Goal: Task Accomplishment & Management: Manage account settings

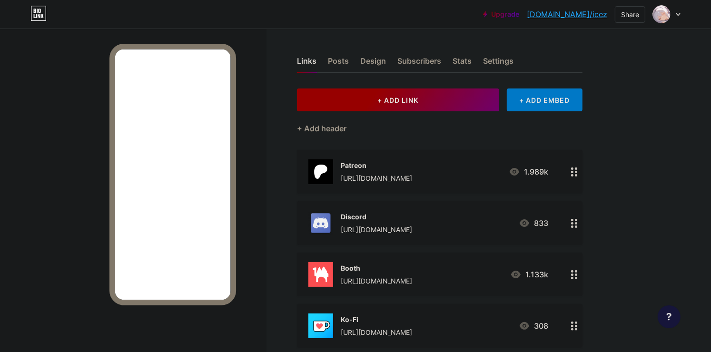
click at [444, 98] on button "+ ADD LINK" at bounding box center [398, 100] width 202 height 23
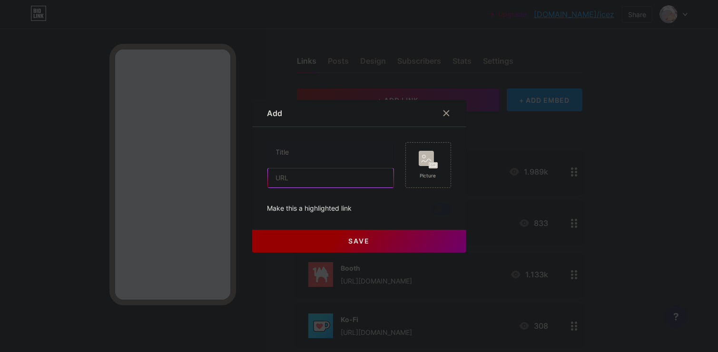
click at [307, 173] on input "text" at bounding box center [331, 178] width 126 height 19
click at [307, 175] on input "text" at bounding box center [331, 178] width 126 height 19
paste input "[URL][DOMAIN_NAME]"
click at [314, 182] on input "[URL][DOMAIN_NAME]" at bounding box center [331, 178] width 126 height 19
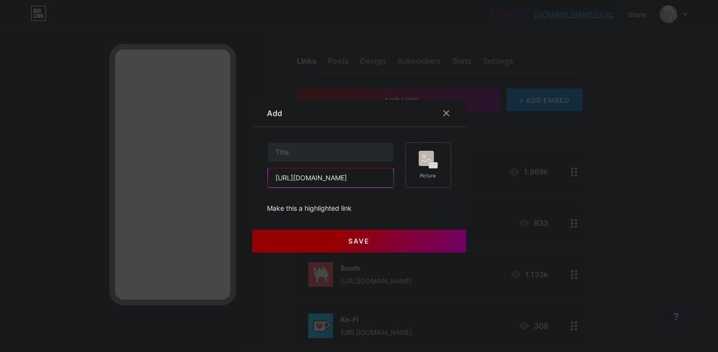
type input "[URL][DOMAIN_NAME]"
click at [315, 158] on input "text" at bounding box center [331, 152] width 126 height 19
paste input "subscribestar"
click at [273, 150] on input "subscribestar" at bounding box center [331, 152] width 126 height 19
click at [357, 149] on input "SubscribeStar" at bounding box center [331, 152] width 126 height 19
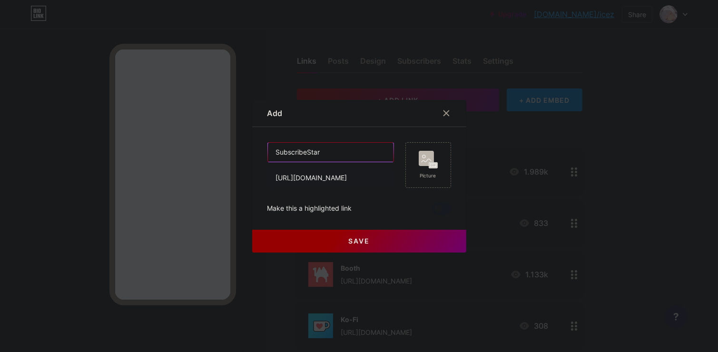
drag, startPoint x: 332, startPoint y: 149, endPoint x: 192, endPoint y: 150, distance: 139.5
click at [193, 150] on div "Add Content YouTube Play YouTube video without leaving your page. ADD Vimeo Pla…" at bounding box center [359, 176] width 718 height 352
type input "SubscribeStar"
click at [424, 178] on div "Picture" at bounding box center [428, 175] width 19 height 7
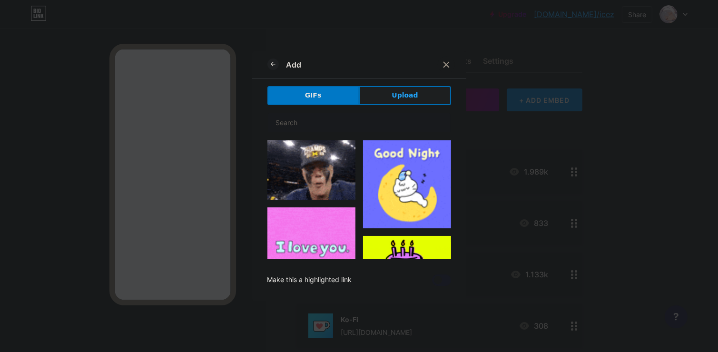
click at [397, 92] on span "Upload" at bounding box center [405, 95] width 26 height 10
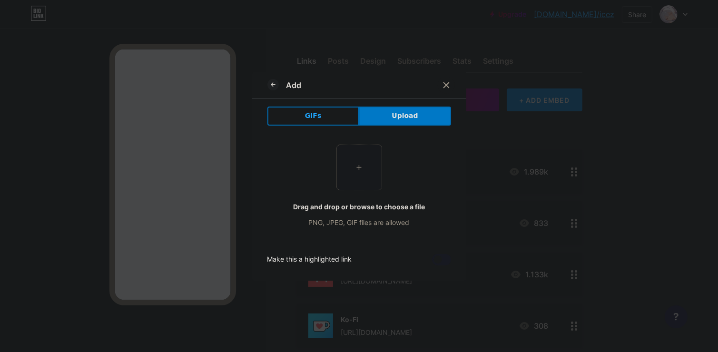
click at [342, 169] on input "file" at bounding box center [359, 167] width 45 height 45
type input "C:\fakepath\jDSuW9m8_400x400.jpg"
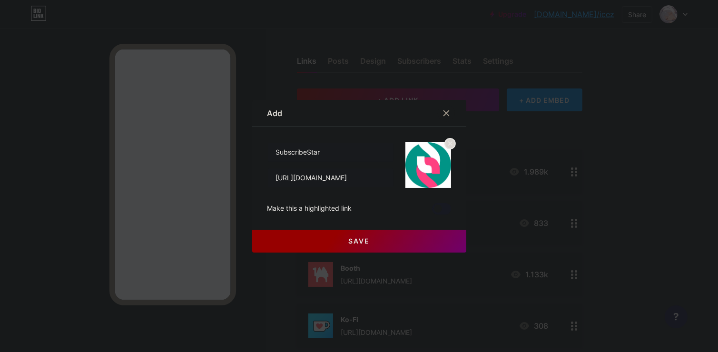
click at [451, 144] on icon at bounding box center [450, 143] width 11 height 11
click at [430, 159] on rect at bounding box center [426, 158] width 15 height 15
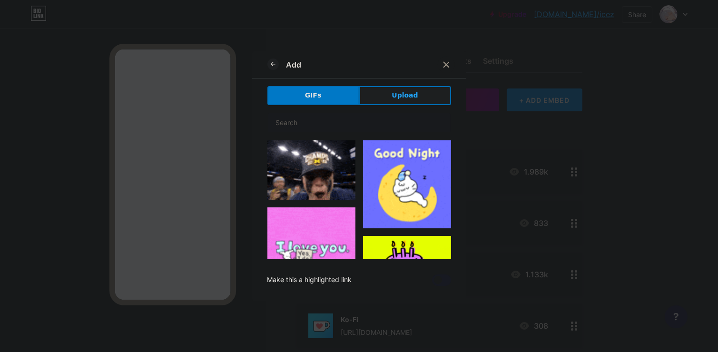
click at [421, 92] on button "Upload" at bounding box center [405, 95] width 92 height 19
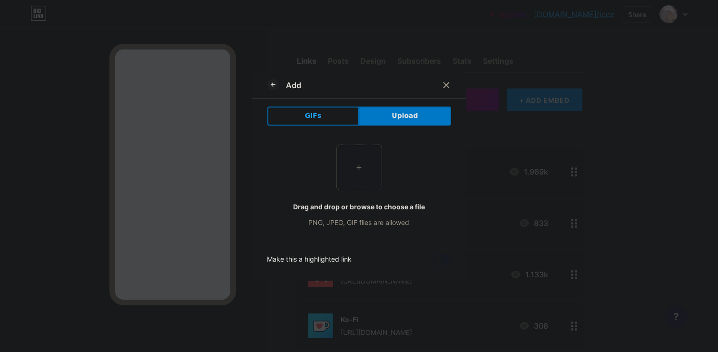
click at [351, 173] on input "file" at bounding box center [359, 167] width 45 height 45
type input "C:\fakepath\ss_logomark.png"
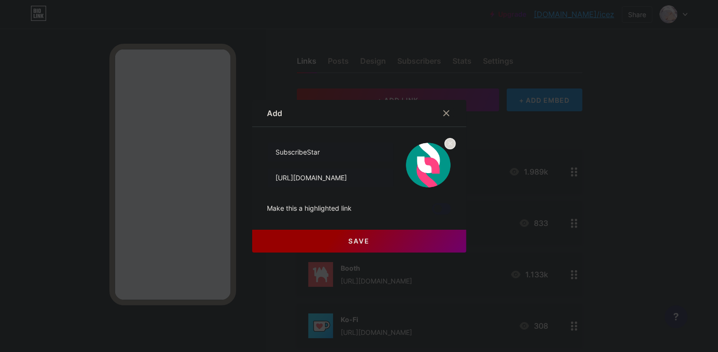
click at [348, 240] on button "Save" at bounding box center [359, 241] width 214 height 23
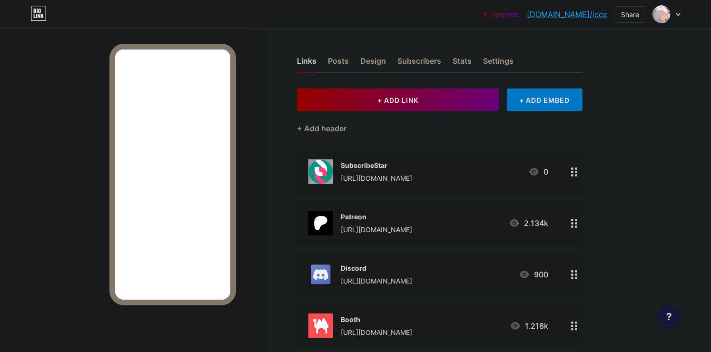
click at [573, 228] on div at bounding box center [575, 223] width 16 height 44
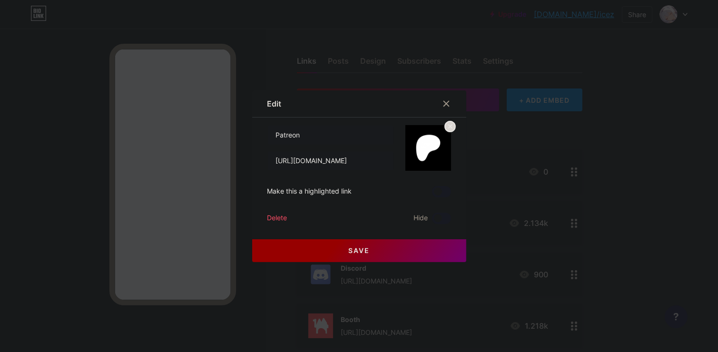
click at [417, 194] on div "Make this a highlighted link" at bounding box center [360, 191] width 184 height 11
click at [446, 190] on span at bounding box center [441, 191] width 19 height 11
click at [432, 194] on input "checkbox" at bounding box center [432, 194] width 0 height 0
click at [417, 244] on button "Save" at bounding box center [359, 250] width 214 height 23
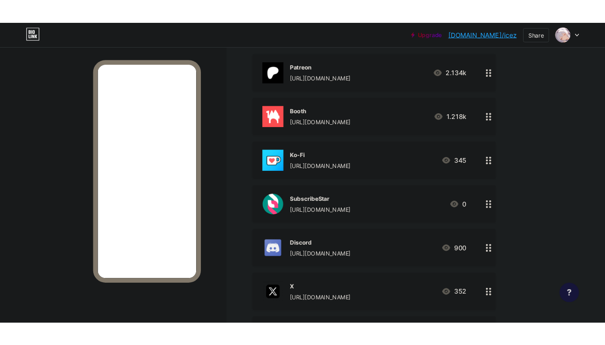
scroll to position [109, 0]
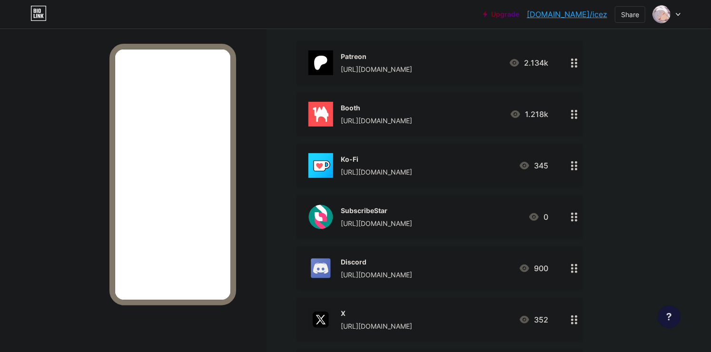
drag, startPoint x: 560, startPoint y: 251, endPoint x: 537, endPoint y: 129, distance: 123.9
click at [537, 129] on span "Patreon [URL][DOMAIN_NAME] 2.134k Booth [URL][DOMAIN_NAME] 1.218k Ko-Fi [URL][D…" at bounding box center [440, 268] width 286 height 455
click at [611, 245] on div "Links Posts Design Subscribers Stats Settings + ADD LINK + ADD EMBED + Add head…" at bounding box center [311, 263] width 623 height 687
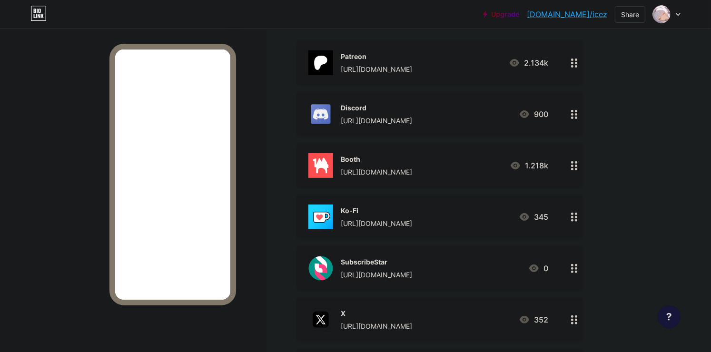
click at [73, 136] on div at bounding box center [133, 205] width 267 height 352
click at [571, 62] on icon at bounding box center [574, 63] width 7 height 9
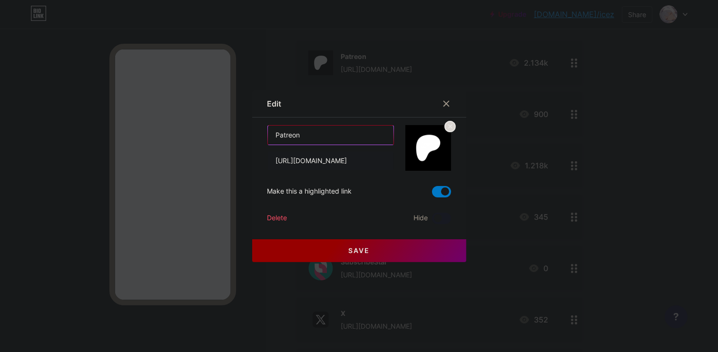
click at [324, 137] on input "Patreon" at bounding box center [331, 135] width 126 height 19
paste input "(🔞Subscription)"
click at [377, 140] on input "Patreon (🔞Subscription)" at bounding box center [331, 135] width 126 height 19
drag, startPoint x: 362, startPoint y: 129, endPoint x: 300, endPoint y: 137, distance: 62.8
click at [300, 137] on input "Patreon (🔞Subscription)" at bounding box center [331, 135] width 126 height 19
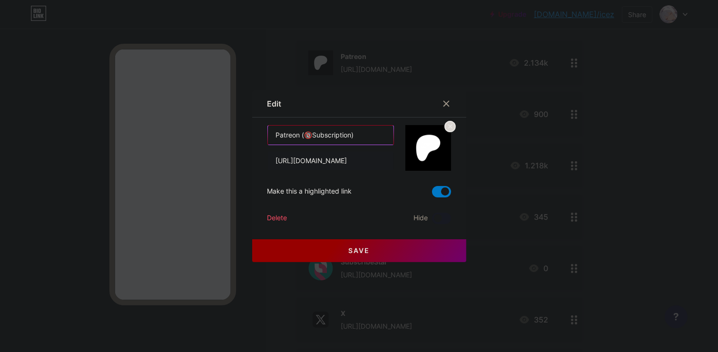
type input "Patreon (🔞Subscription)"
click at [352, 248] on span "Save" at bounding box center [358, 251] width 21 height 8
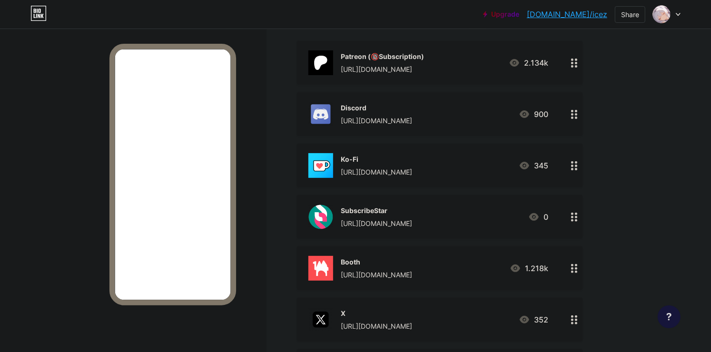
click at [589, 169] on div "Links Posts Design Subscribers Stats Settings + ADD LINK + ADD EMBED + Add head…" at bounding box center [311, 263] width 623 height 687
click at [432, 161] on div "Ko-Fi [URL][DOMAIN_NAME] 345" at bounding box center [428, 165] width 240 height 25
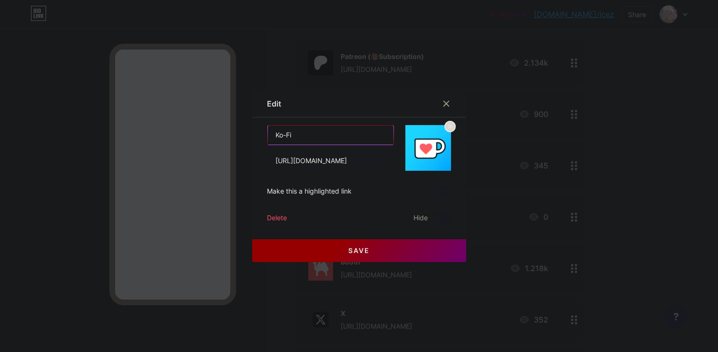
click at [325, 129] on input "Ko-Fi" at bounding box center [331, 135] width 126 height 19
paste input "(🔞Subscription)"
type input "Ko-Fi (🔞Subscription)"
click at [351, 248] on span "Save" at bounding box center [358, 251] width 21 height 8
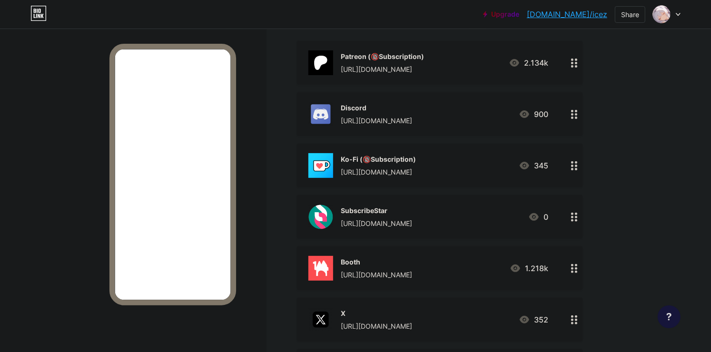
drag, startPoint x: 466, startPoint y: 213, endPoint x: 399, endPoint y: 200, distance: 67.9
click at [399, 200] on div "SubscribeStar [URL][DOMAIN_NAME] 0" at bounding box center [440, 217] width 286 height 44
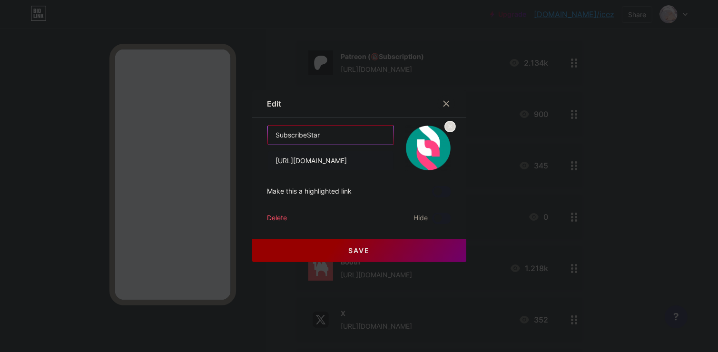
click at [344, 130] on input "SubscribeStar" at bounding box center [331, 135] width 126 height 19
paste input "(🔞Subscription)"
type input "SubscribeStar (🔞Subscription)"
click at [360, 253] on span "Save" at bounding box center [358, 251] width 21 height 8
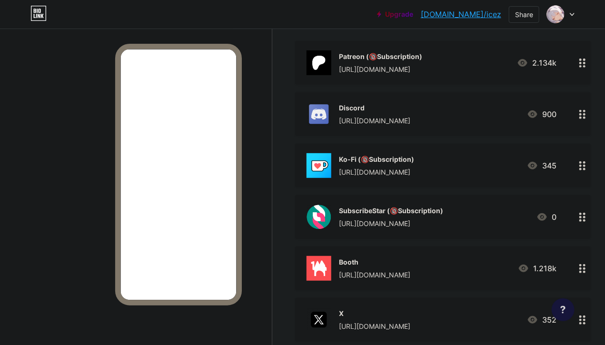
click at [463, 163] on div "Ko-Fi (🔞Subscription) [URL][DOMAIN_NAME] 345" at bounding box center [432, 165] width 250 height 25
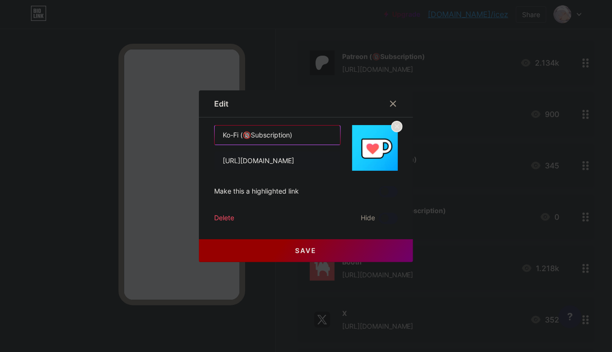
drag, startPoint x: 240, startPoint y: 134, endPoint x: 385, endPoint y: 140, distance: 145.3
click at [362, 138] on div "Ko-Fi (🔞Subscription) [URL][DOMAIN_NAME]" at bounding box center [306, 148] width 184 height 46
type input "Ko-Fi"
click at [286, 248] on button "Save" at bounding box center [306, 250] width 214 height 23
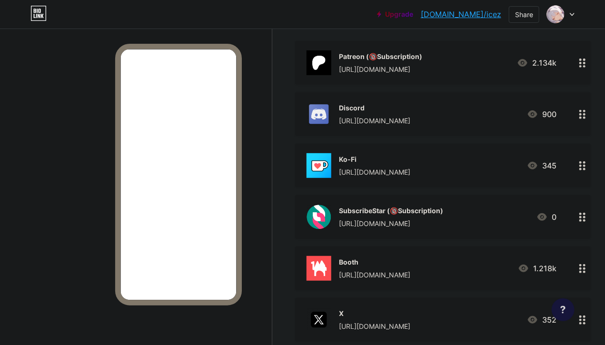
click at [408, 214] on div "SubscribeStar (🔞Subscription)" at bounding box center [391, 211] width 104 height 10
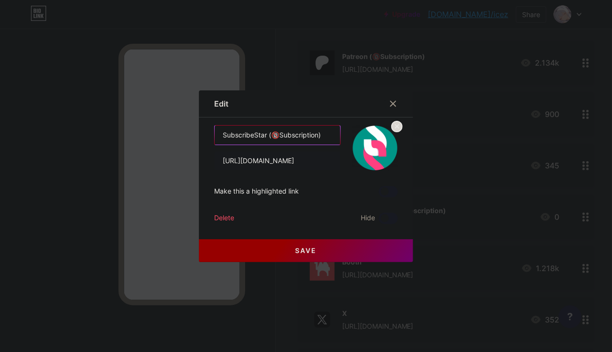
drag, startPoint x: 266, startPoint y: 133, endPoint x: 378, endPoint y: 133, distance: 111.9
click at [372, 132] on div "SubscribeStar (🔞Subscription) [URL][DOMAIN_NAME]" at bounding box center [306, 148] width 184 height 46
type input "SubscribeStar"
click at [316, 248] on span "Save" at bounding box center [306, 251] width 21 height 8
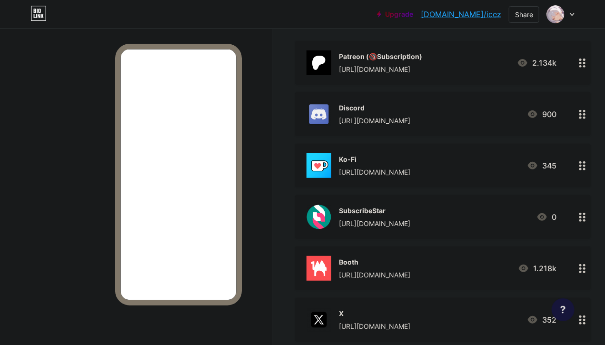
click at [401, 60] on div "Patreon (🔞Subscription) [URL][DOMAIN_NAME]" at bounding box center [380, 62] width 83 height 25
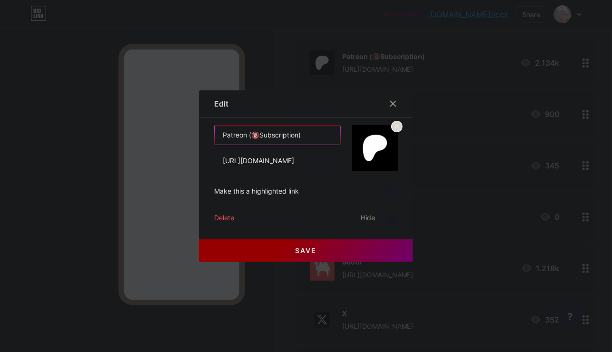
drag, startPoint x: 248, startPoint y: 130, endPoint x: 424, endPoint y: 132, distance: 176.2
click at [406, 132] on div "Edit Content YouTube Play YouTube video without leaving your page. ADD Vimeo Pl…" at bounding box center [306, 176] width 214 height 172
type input "Patreon"
click at [312, 248] on span "Save" at bounding box center [306, 251] width 21 height 8
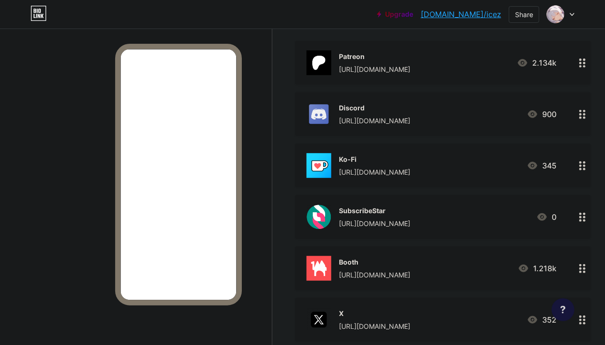
scroll to position [127, 0]
